Goal: Transaction & Acquisition: Purchase product/service

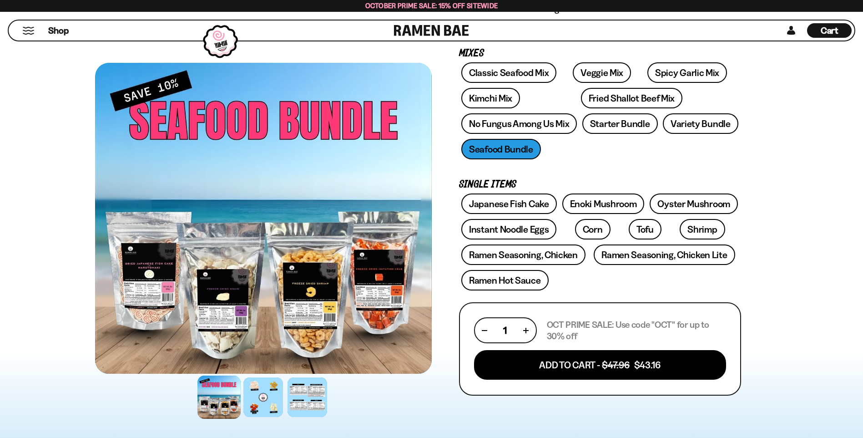
scroll to position [136, 0]
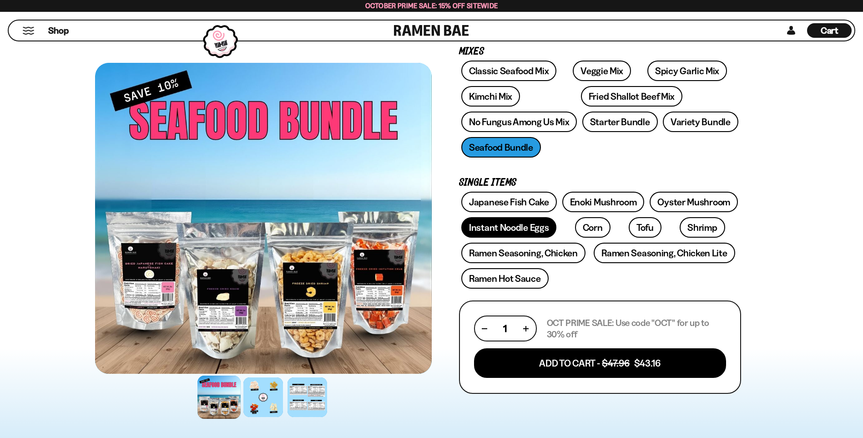
click at [513, 224] on link "Instant Noodle Eggs" at bounding box center [508, 227] width 95 height 20
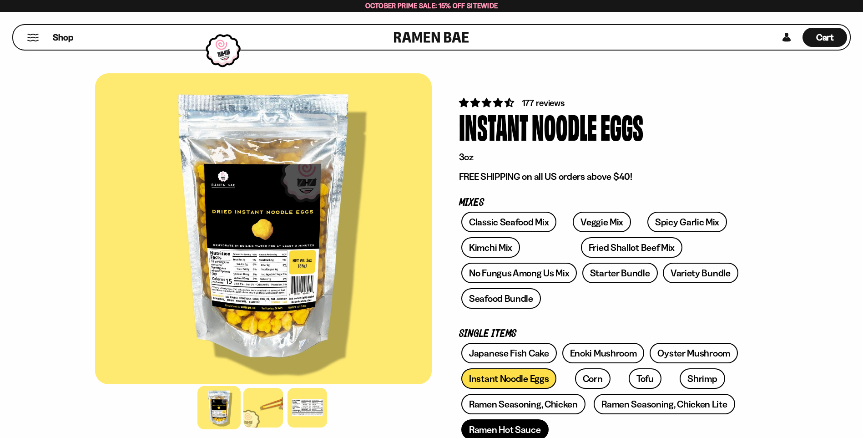
click at [526, 432] on link "Ramen Hot Sauce" at bounding box center [504, 429] width 87 height 20
